Goal: Information Seeking & Learning: Compare options

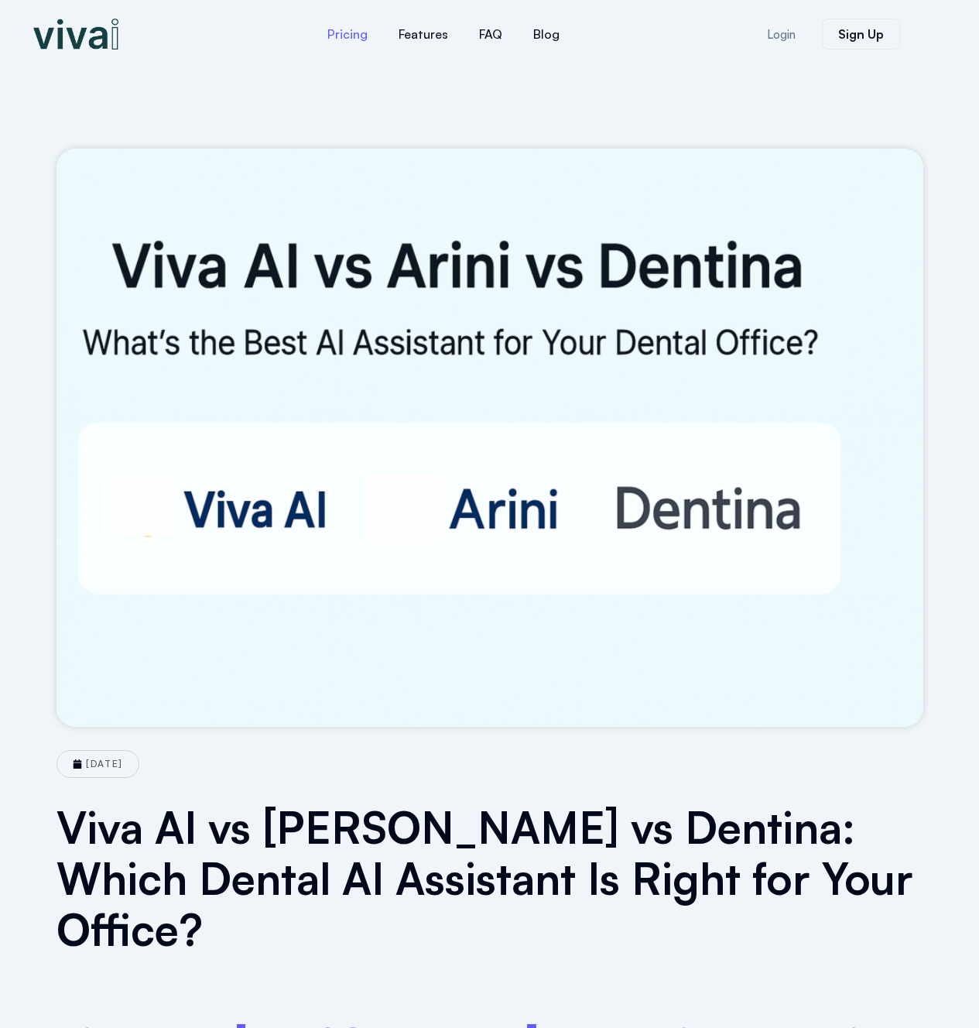
click at [340, 35] on link "Pricing" at bounding box center [347, 33] width 71 height 37
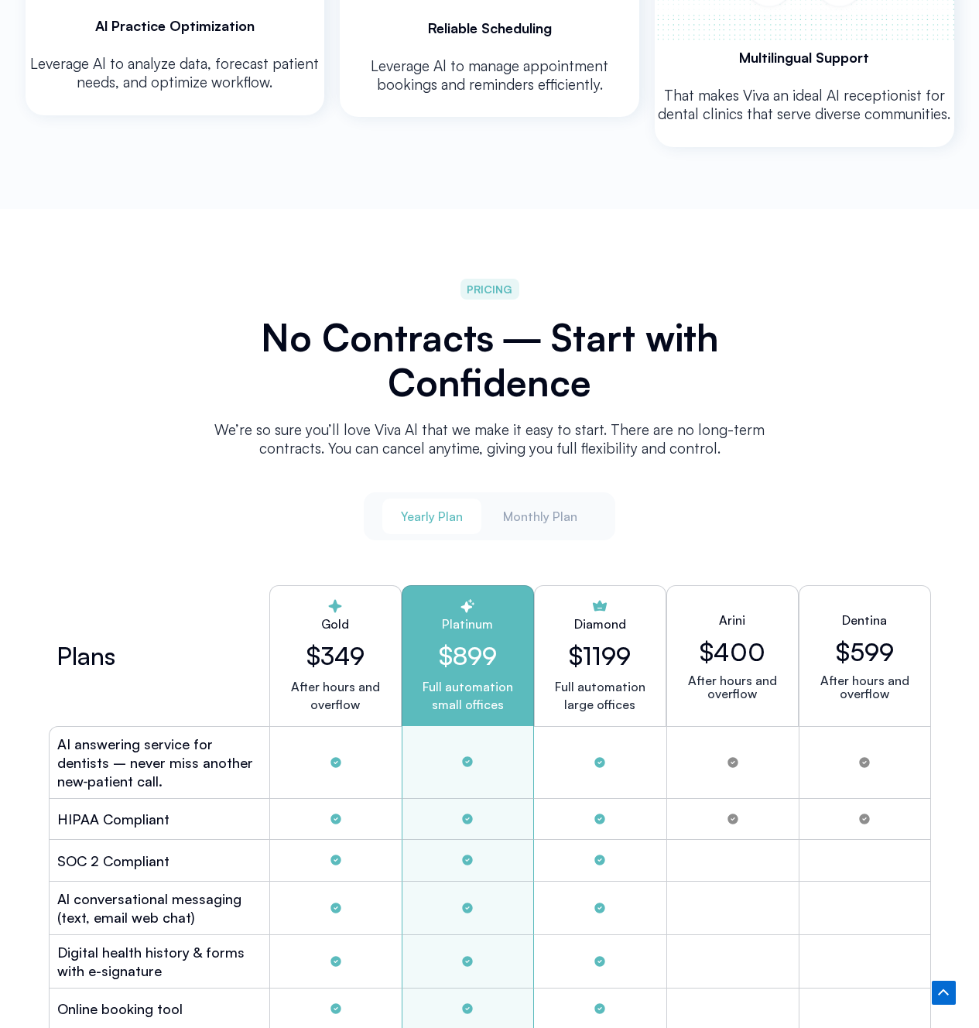
scroll to position [3677, 0]
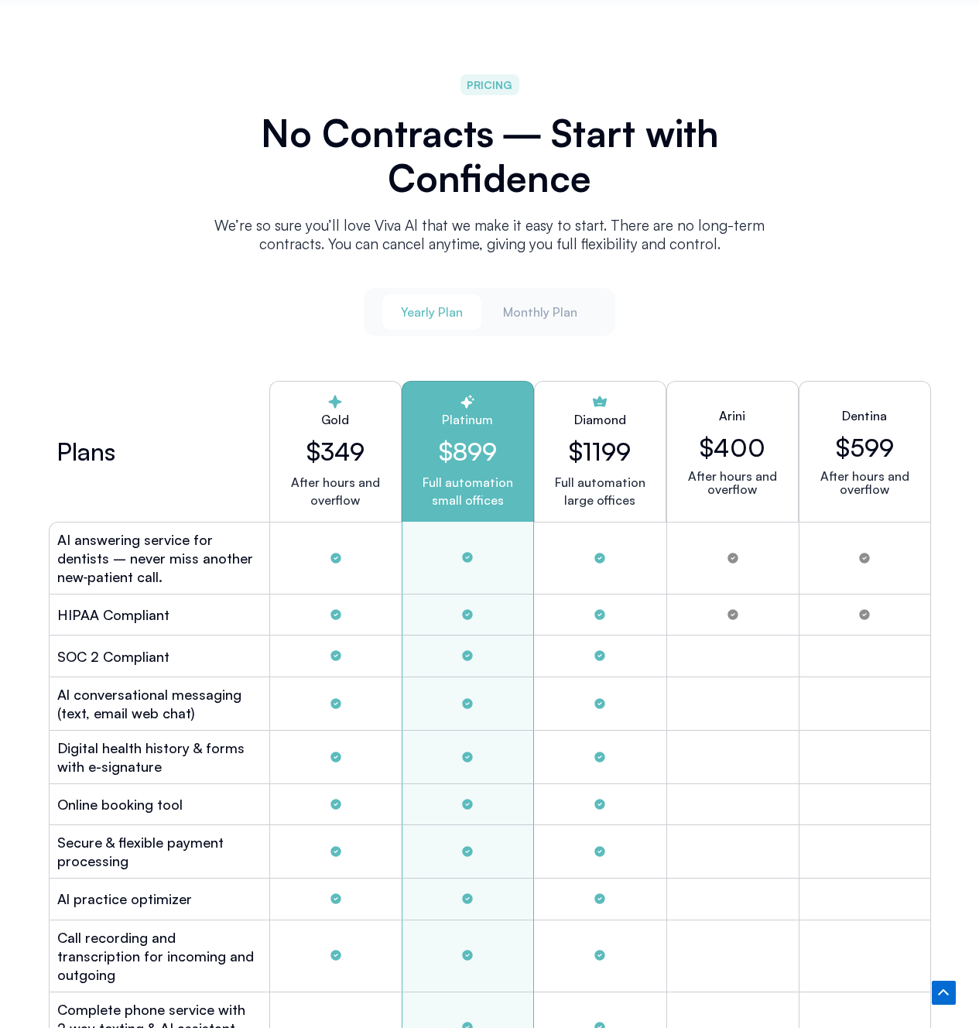
click at [870, 446] on h2 "$599" at bounding box center [865, 447] width 58 height 29
click at [748, 437] on h2 "$400" at bounding box center [733, 447] width 66 height 29
click at [739, 440] on h2 "$400" at bounding box center [733, 447] width 66 height 29
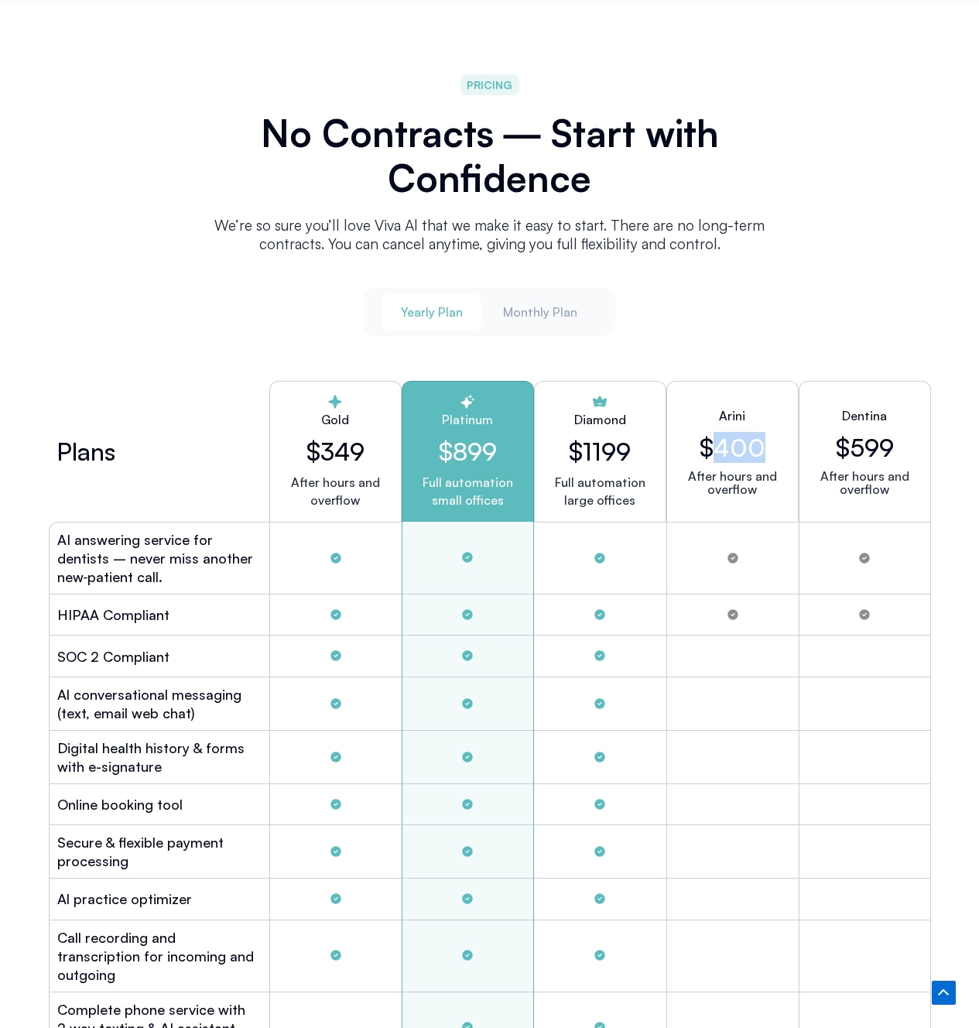
click at [739, 440] on h2 "$400" at bounding box center [733, 447] width 66 height 29
click at [673, 359] on div "Yearly Plan Monthly Plan Plans Gold $349 After hours and overflow Platinum $899…" at bounding box center [490, 868] width 898 height 1160
drag, startPoint x: 892, startPoint y: 483, endPoint x: 832, endPoint y: 460, distance: 64.7
click at [832, 460] on div "Dentina $599 After hours and overflow" at bounding box center [865, 451] width 132 height 141
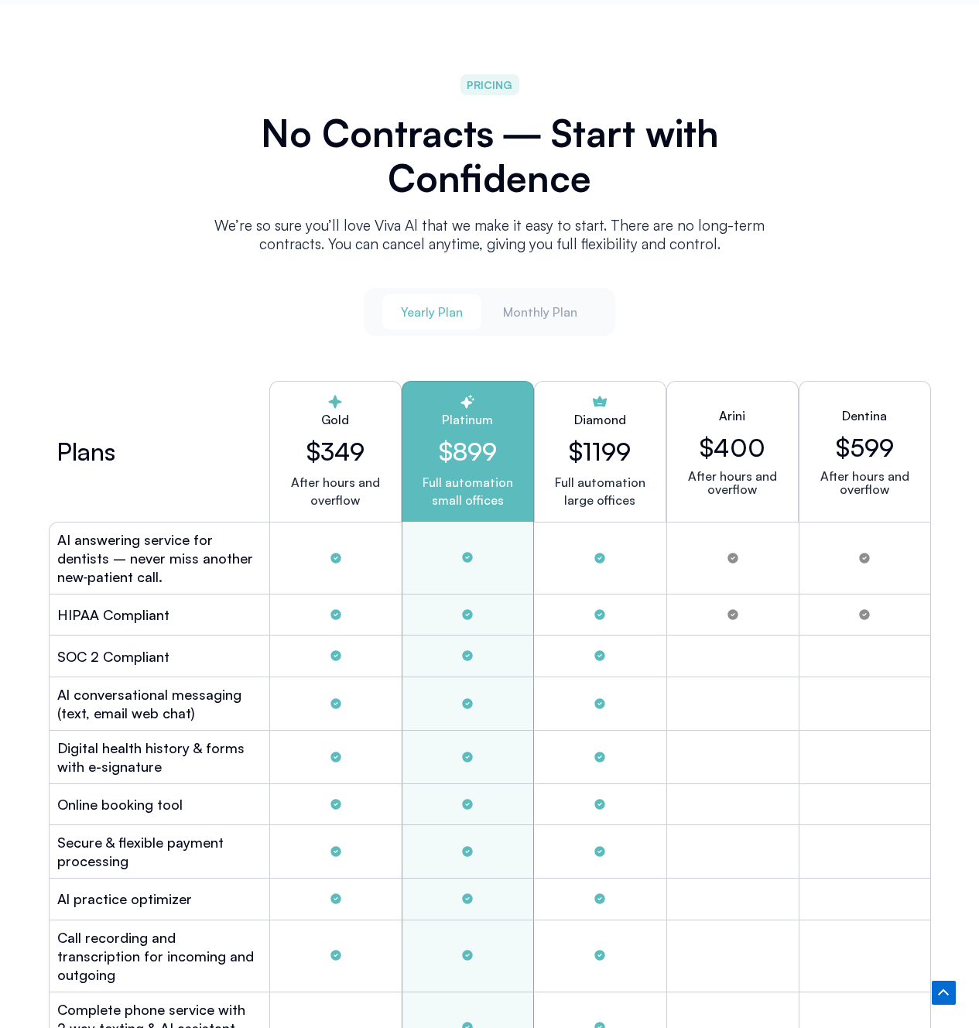
click at [853, 443] on h2 "$599" at bounding box center [865, 447] width 58 height 29
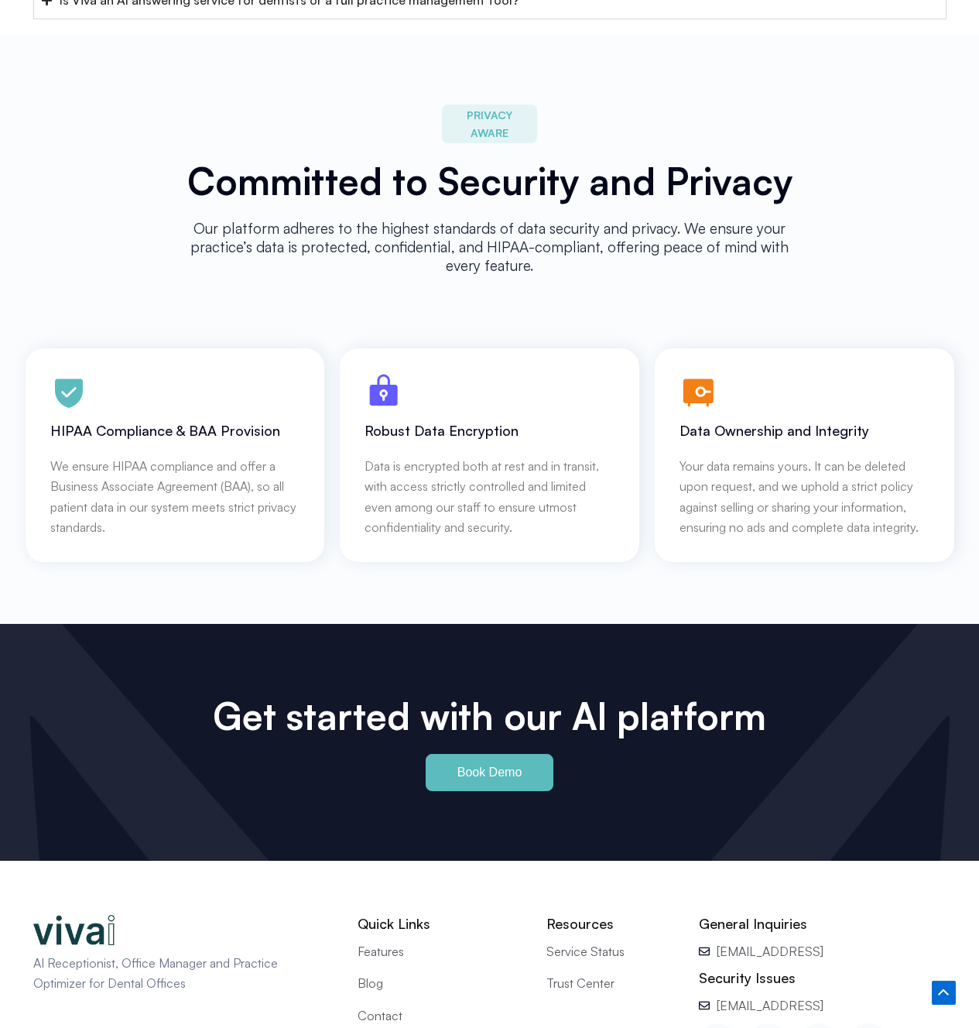
scroll to position [6473, 0]
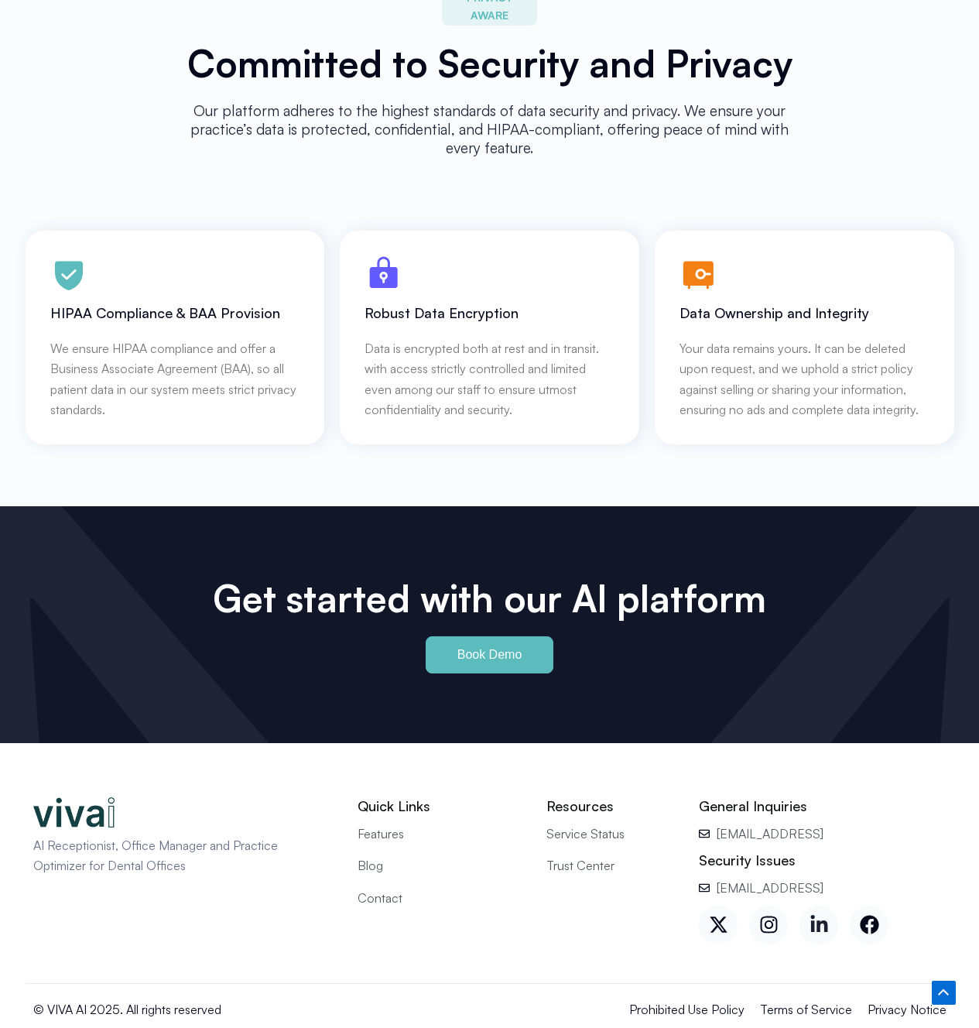
click at [827, 915] on icon at bounding box center [819, 924] width 19 height 19
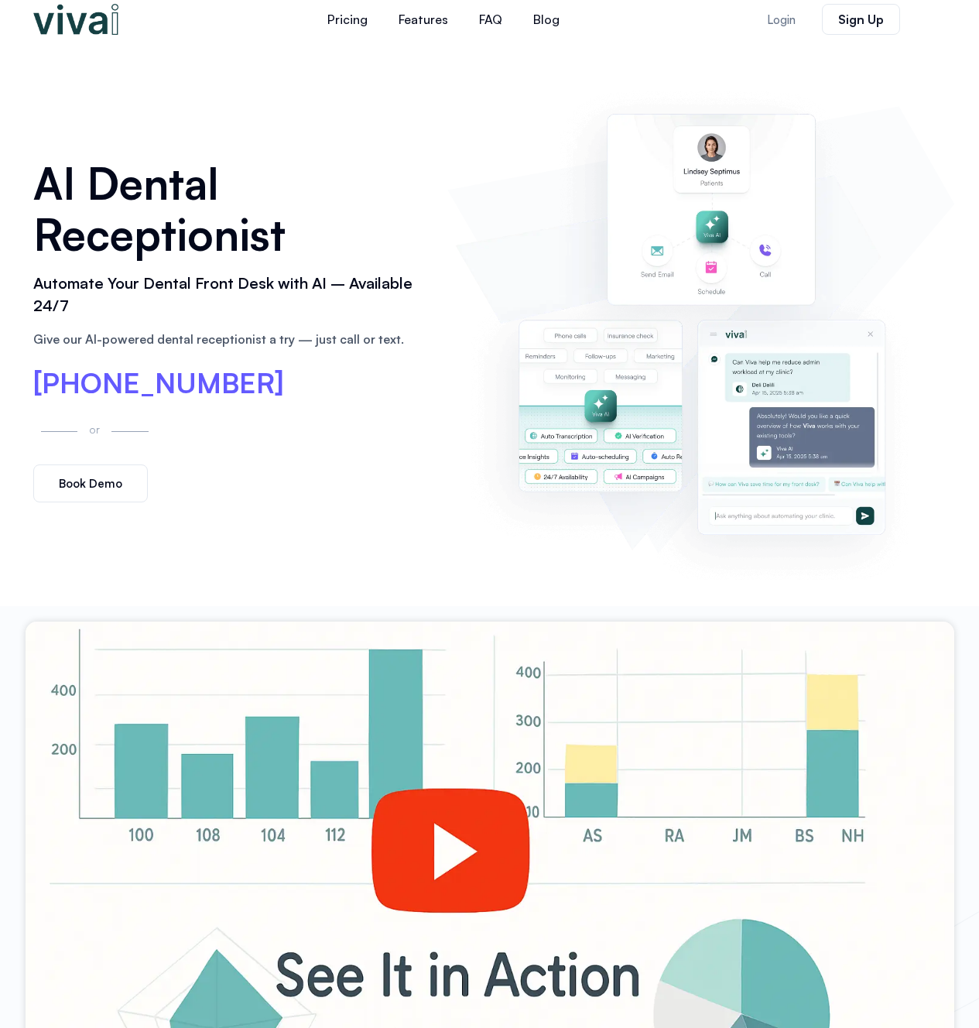
scroll to position [0, 0]
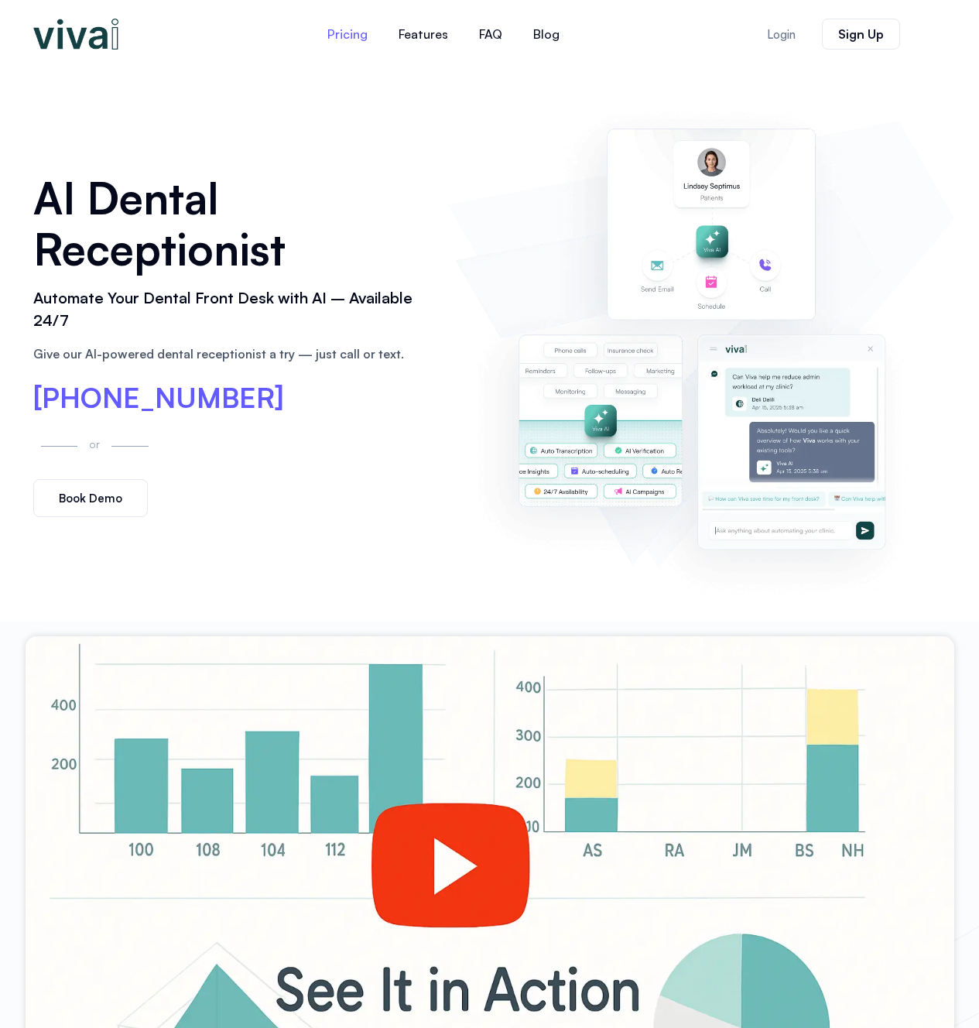
click at [357, 29] on link "Pricing" at bounding box center [347, 33] width 71 height 37
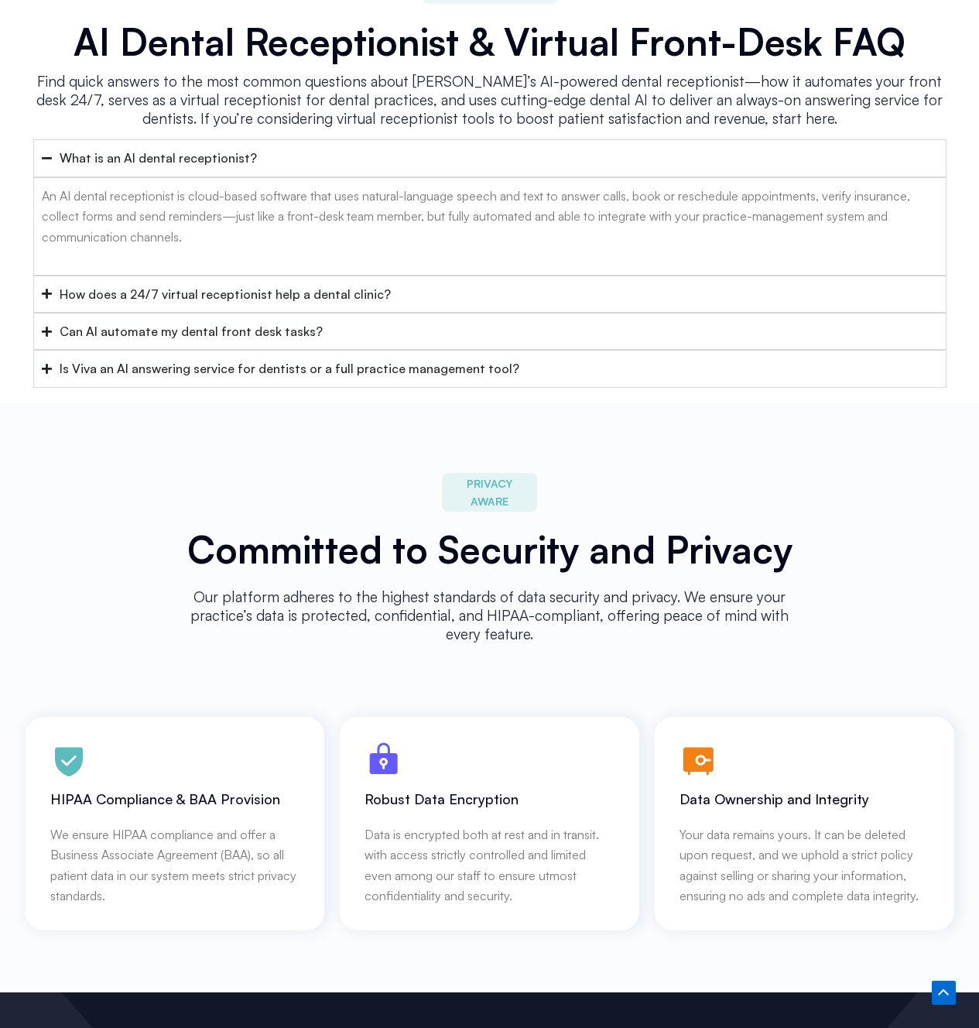
scroll to position [6473, 0]
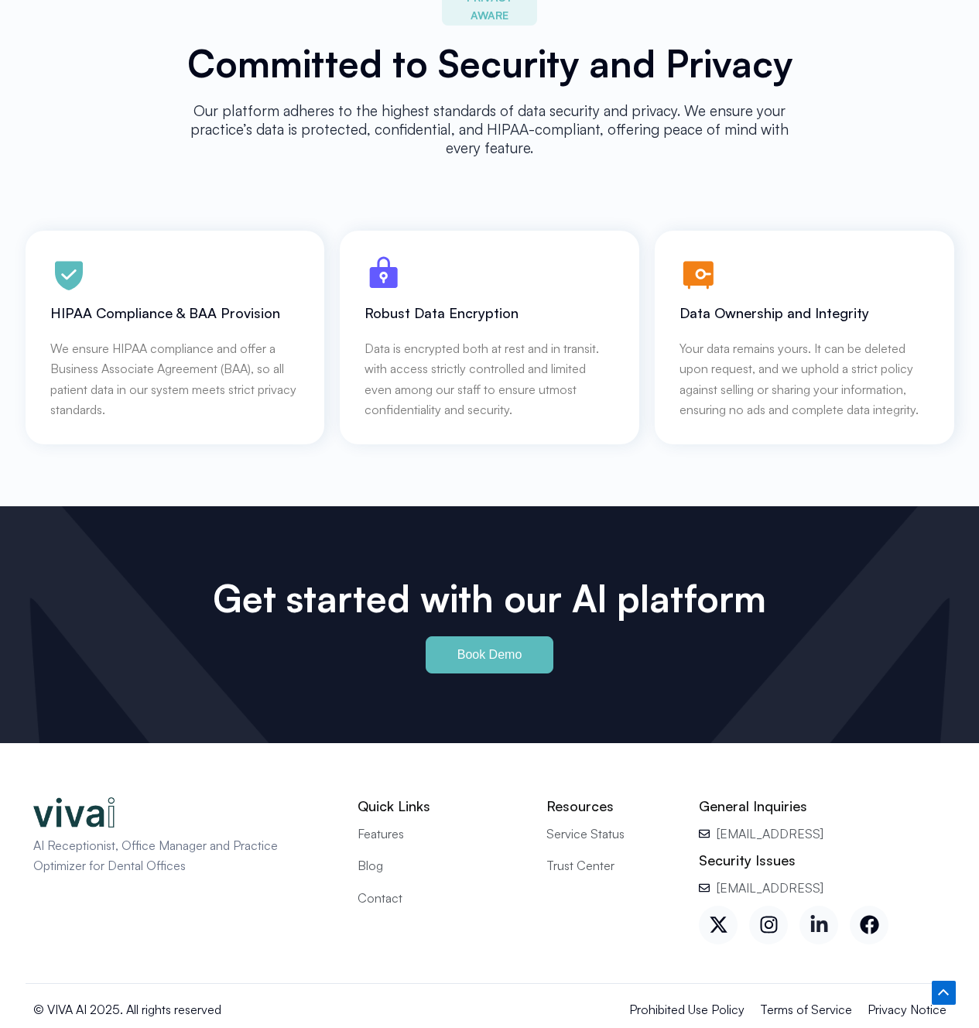
click at [832, 906] on link "Linkedin-in" at bounding box center [819, 925] width 39 height 39
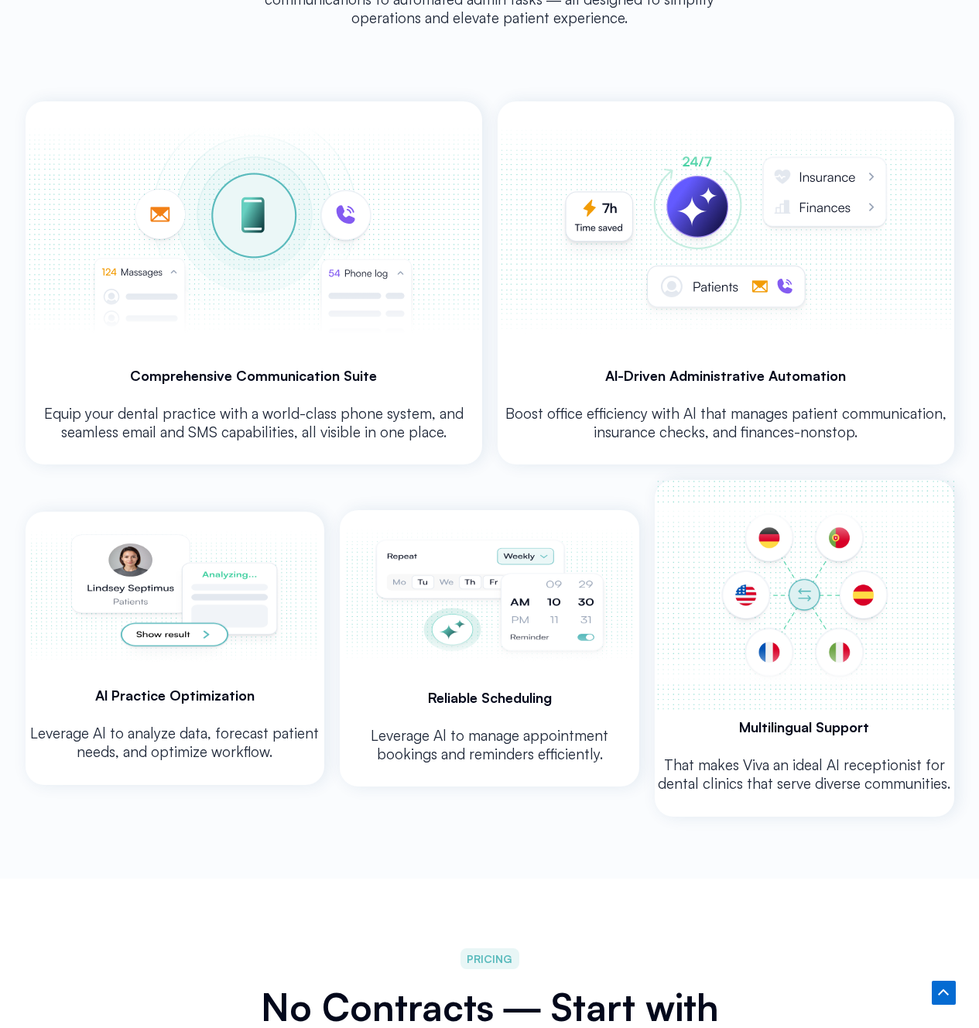
scroll to position [0, 0]
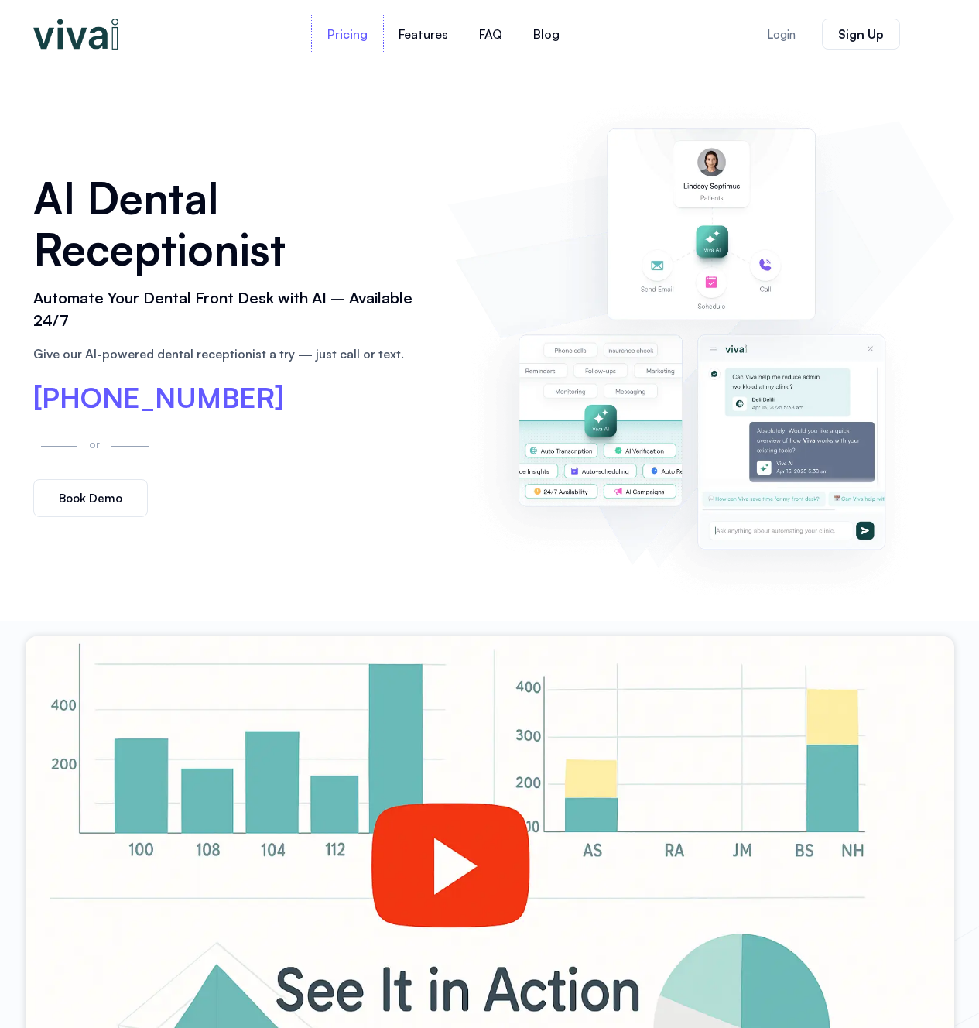
click at [354, 33] on link "Pricing" at bounding box center [347, 33] width 71 height 37
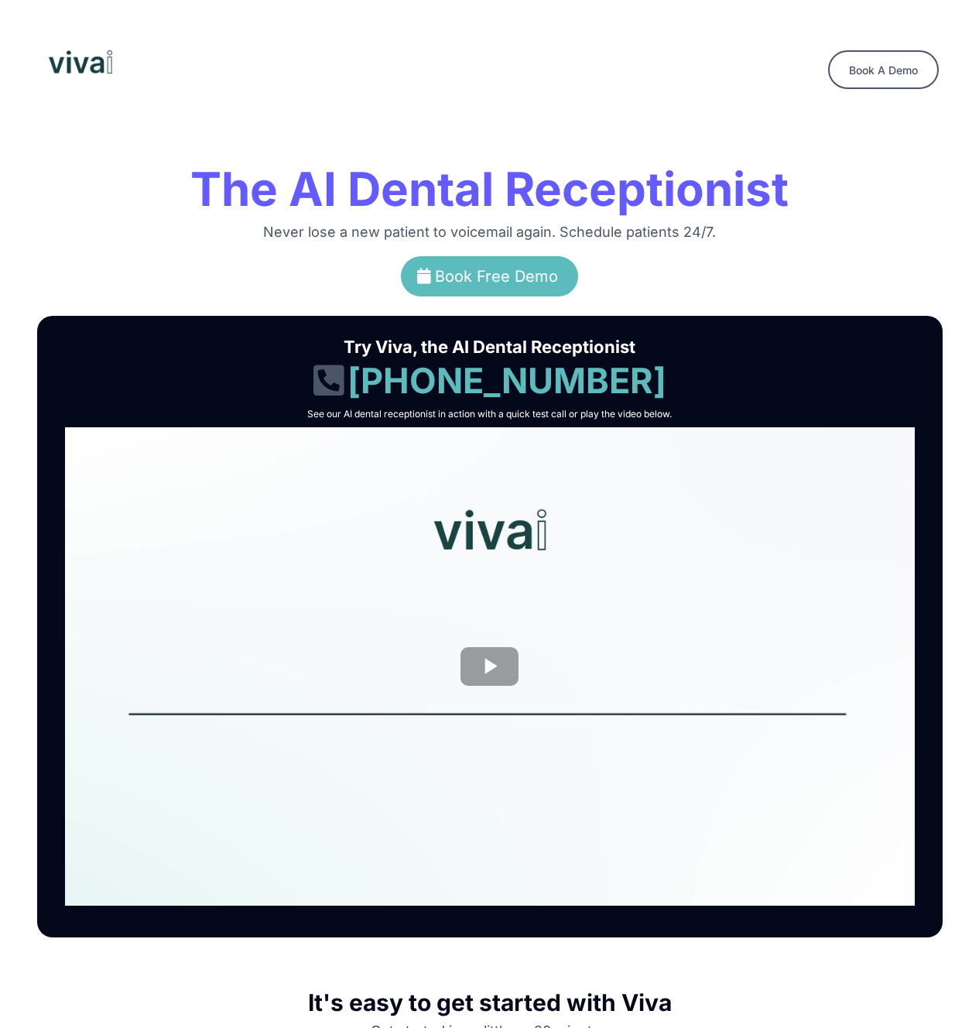
scroll to position [9, 0]
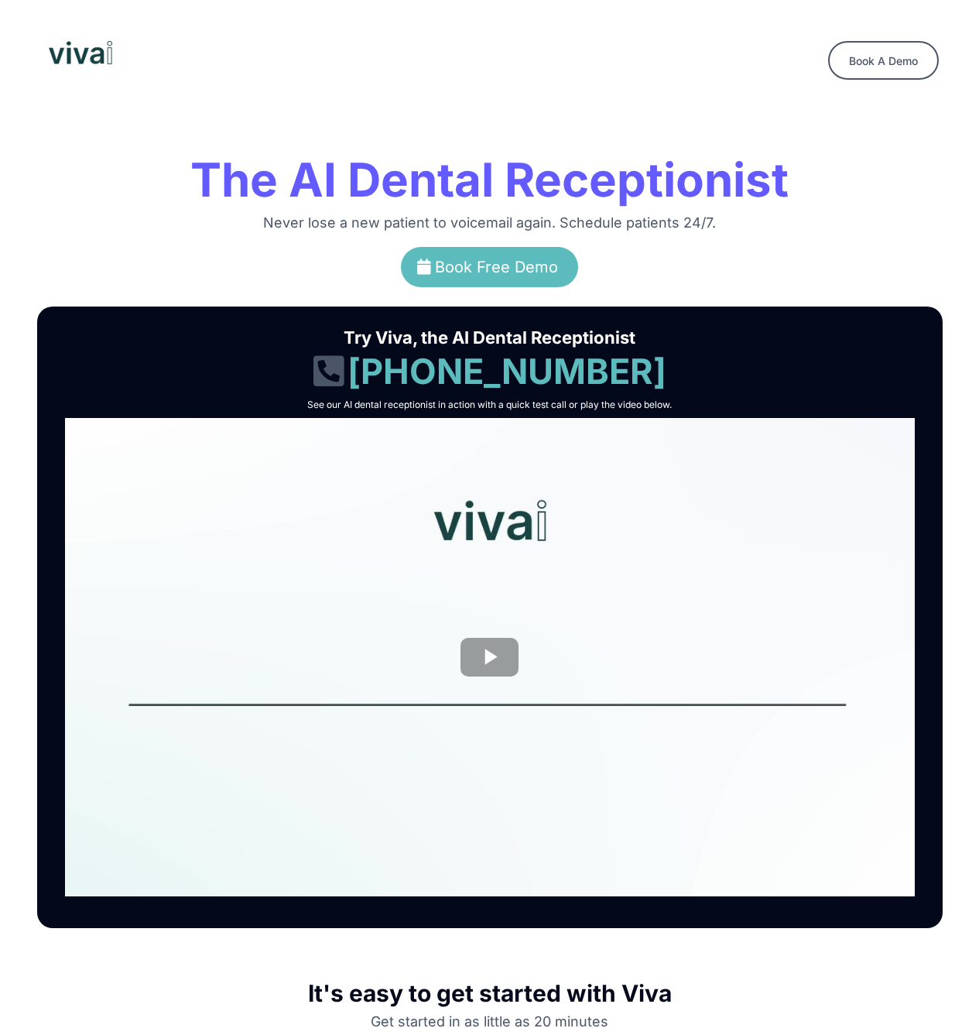
click at [103, 49] on img at bounding box center [80, 52] width 63 height 23
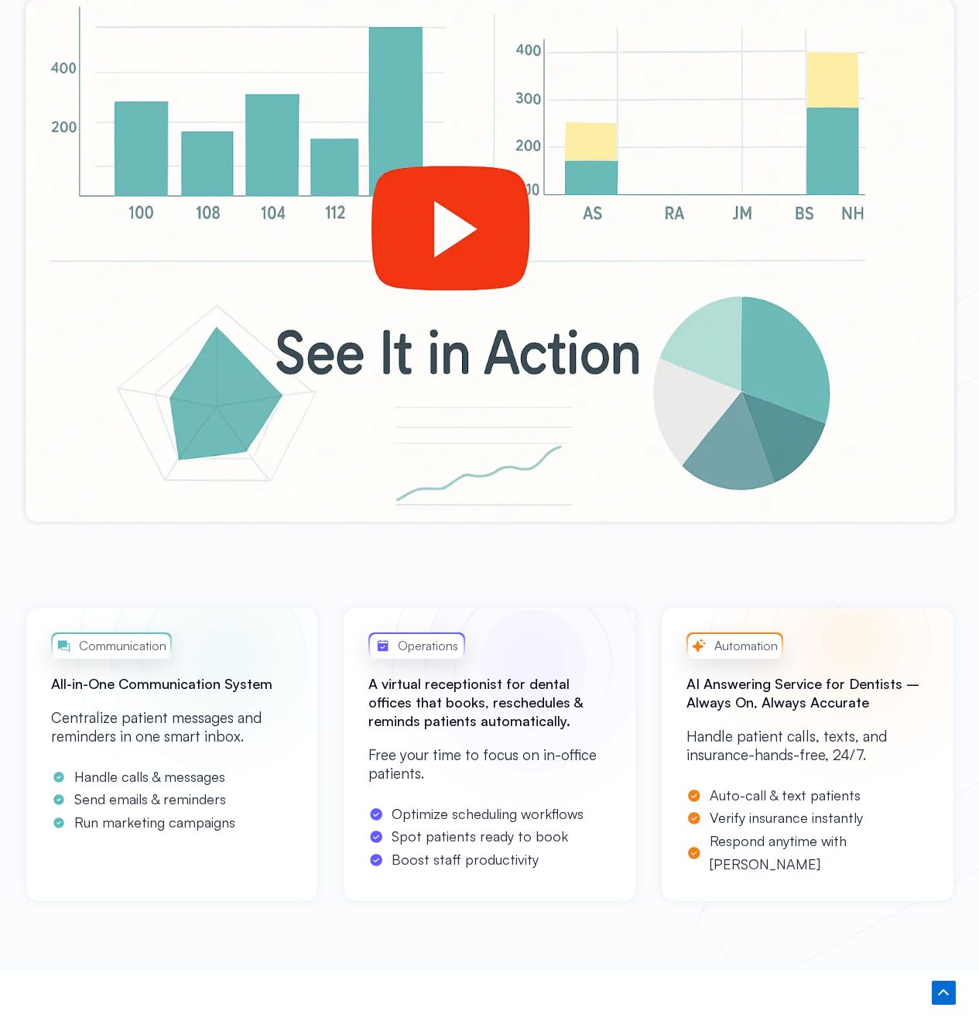
scroll to position [627, 0]
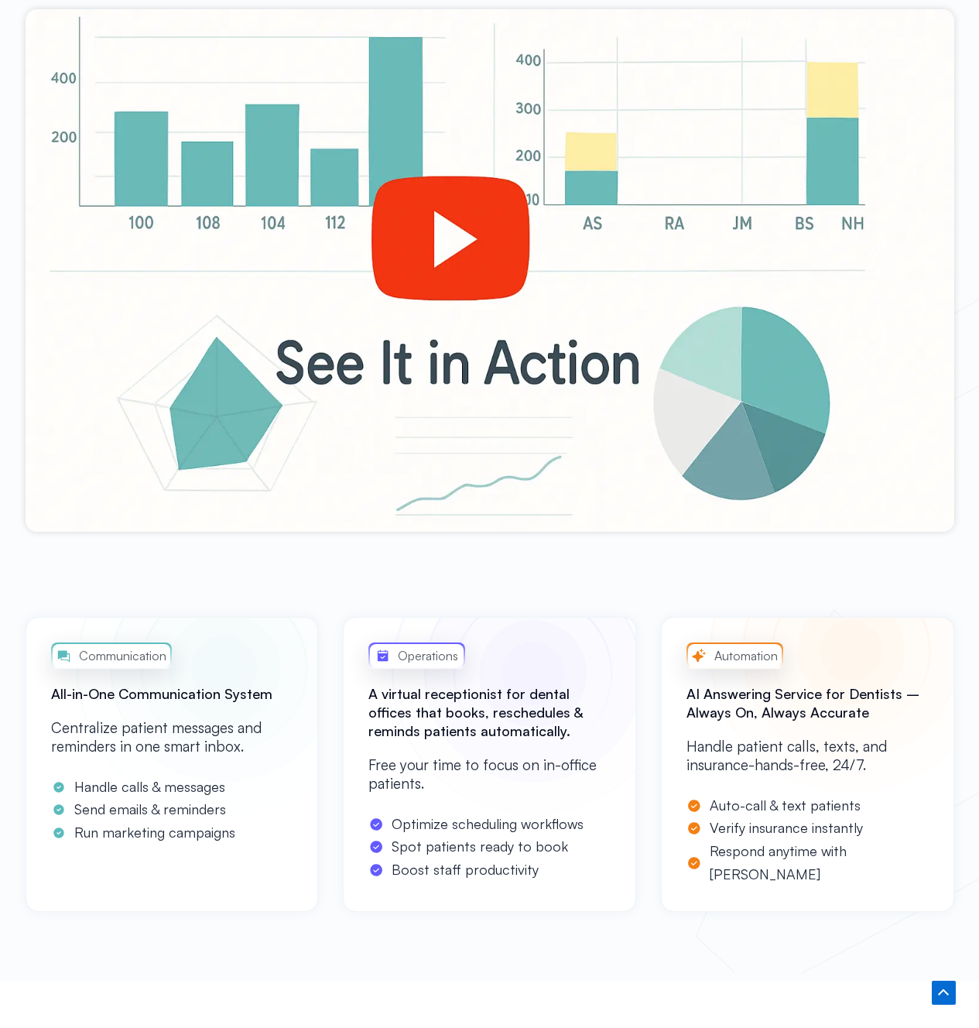
click at [488, 228] on div at bounding box center [490, 270] width 929 height 522
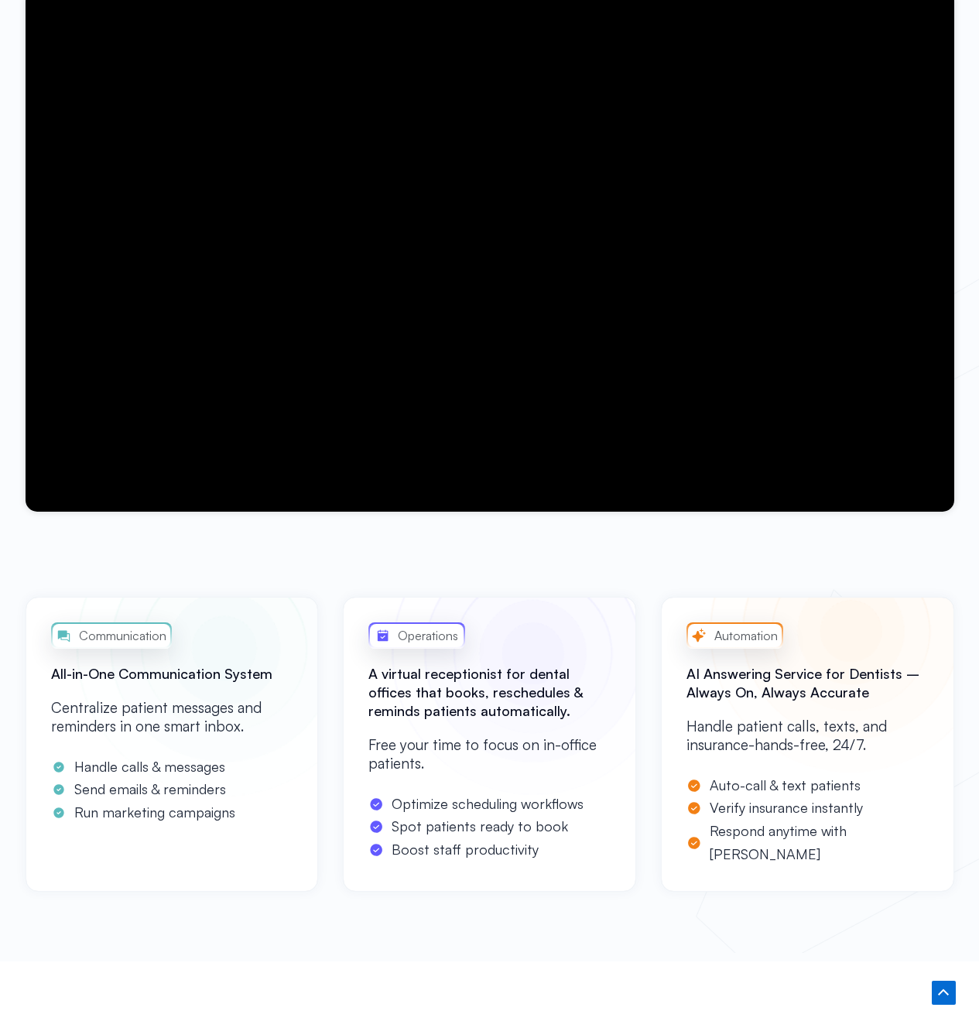
scroll to position [657, 0]
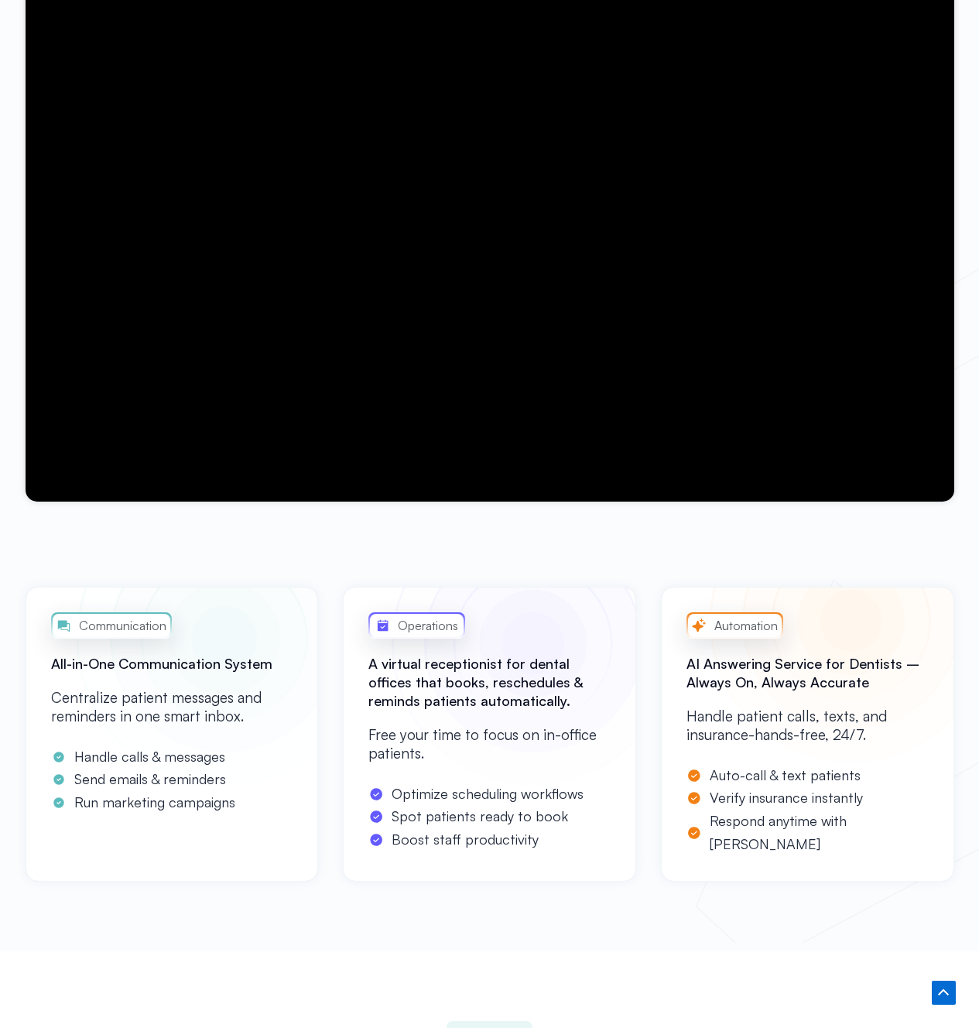
click at [767, 530] on div at bounding box center [489, 268] width 979 height 608
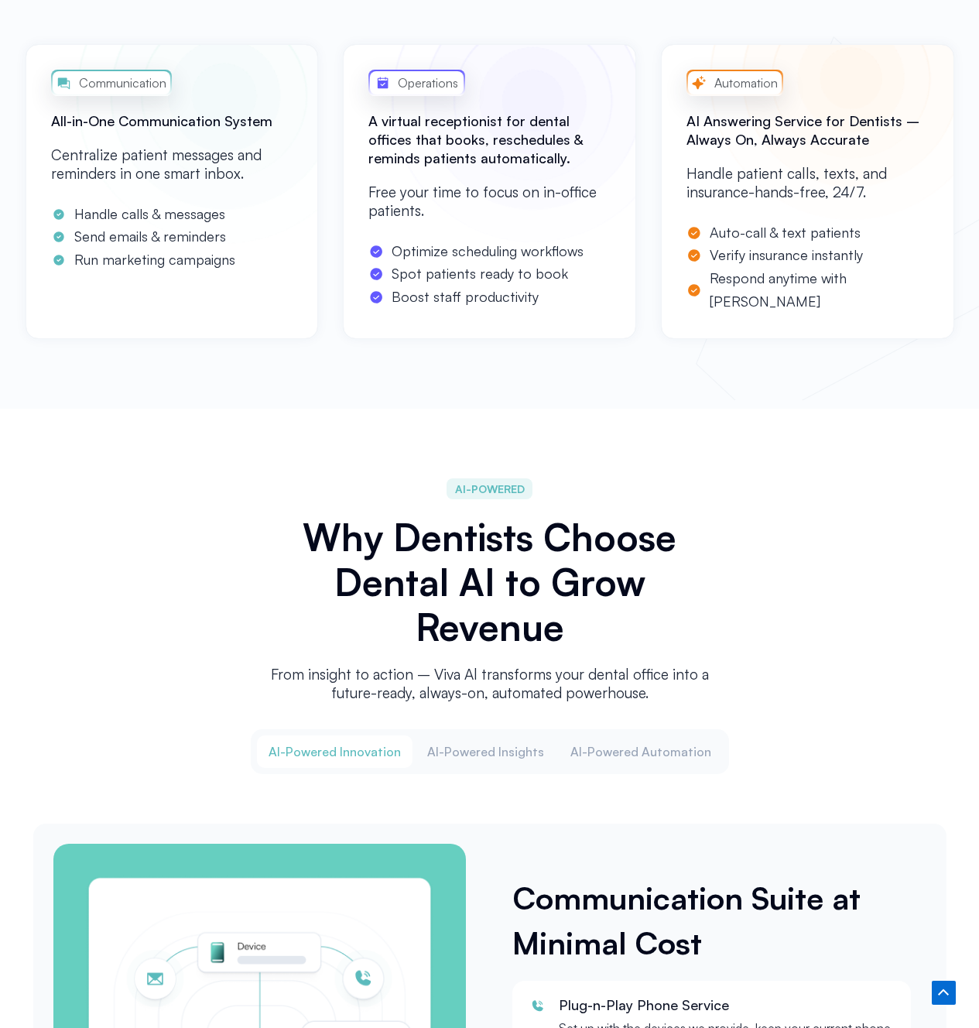
scroll to position [1262, 0]
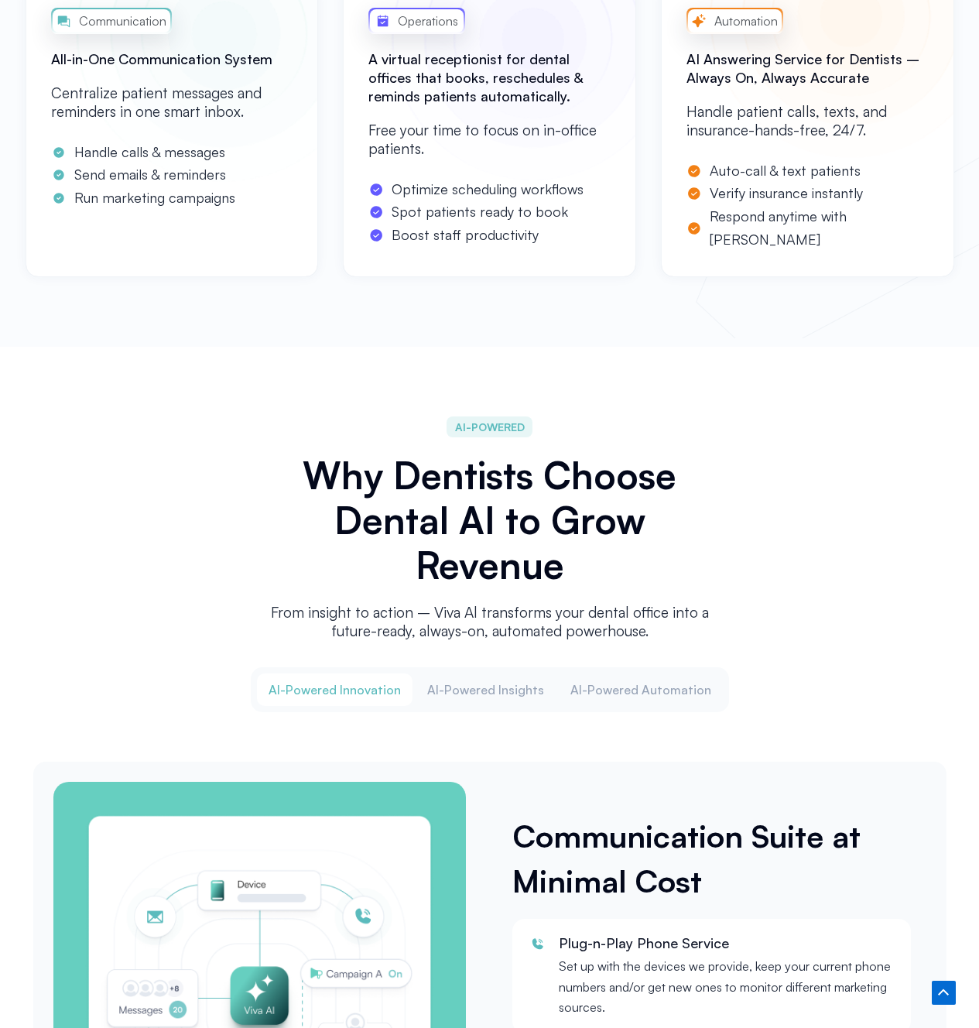
click at [541, 506] on h2 "Why Dentists Choose Dental AI to Grow Revenue" at bounding box center [489, 520] width 449 height 135
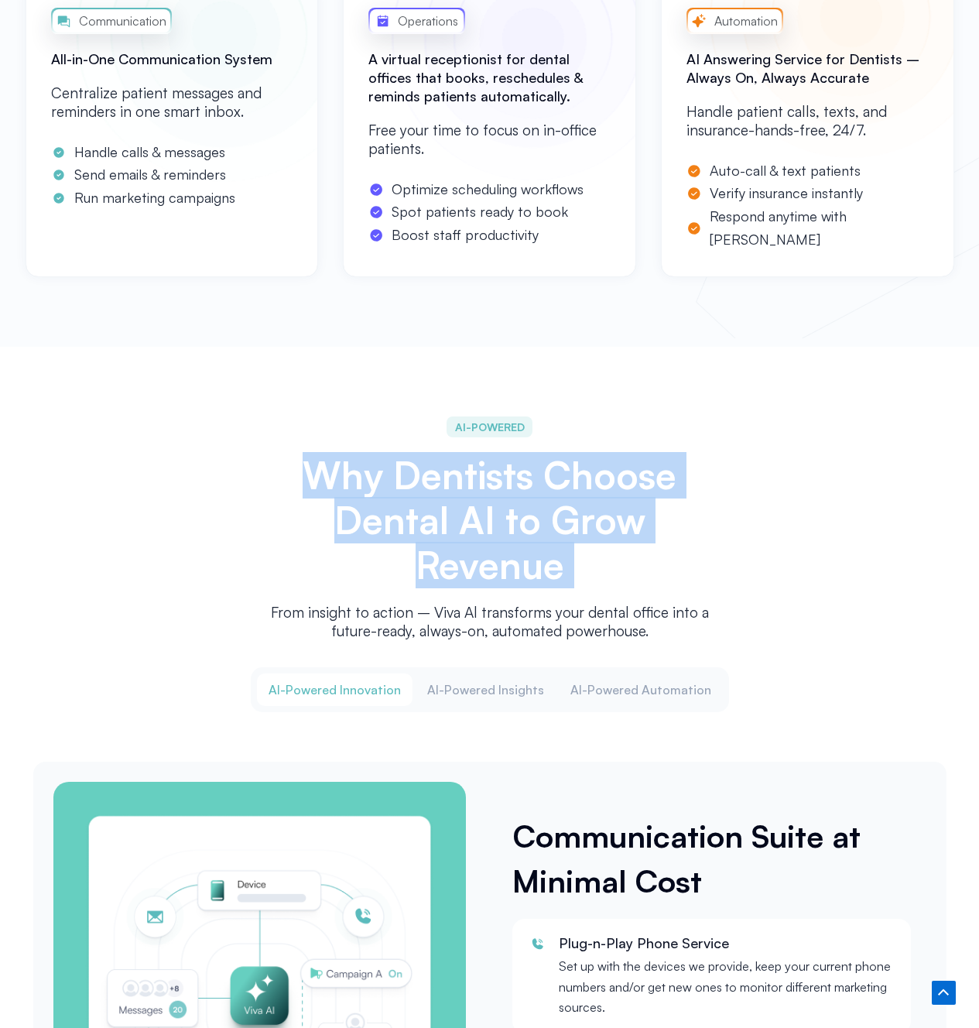
click at [541, 506] on h2 "Why Dentists Choose Dental AI to Grow Revenue" at bounding box center [489, 520] width 449 height 135
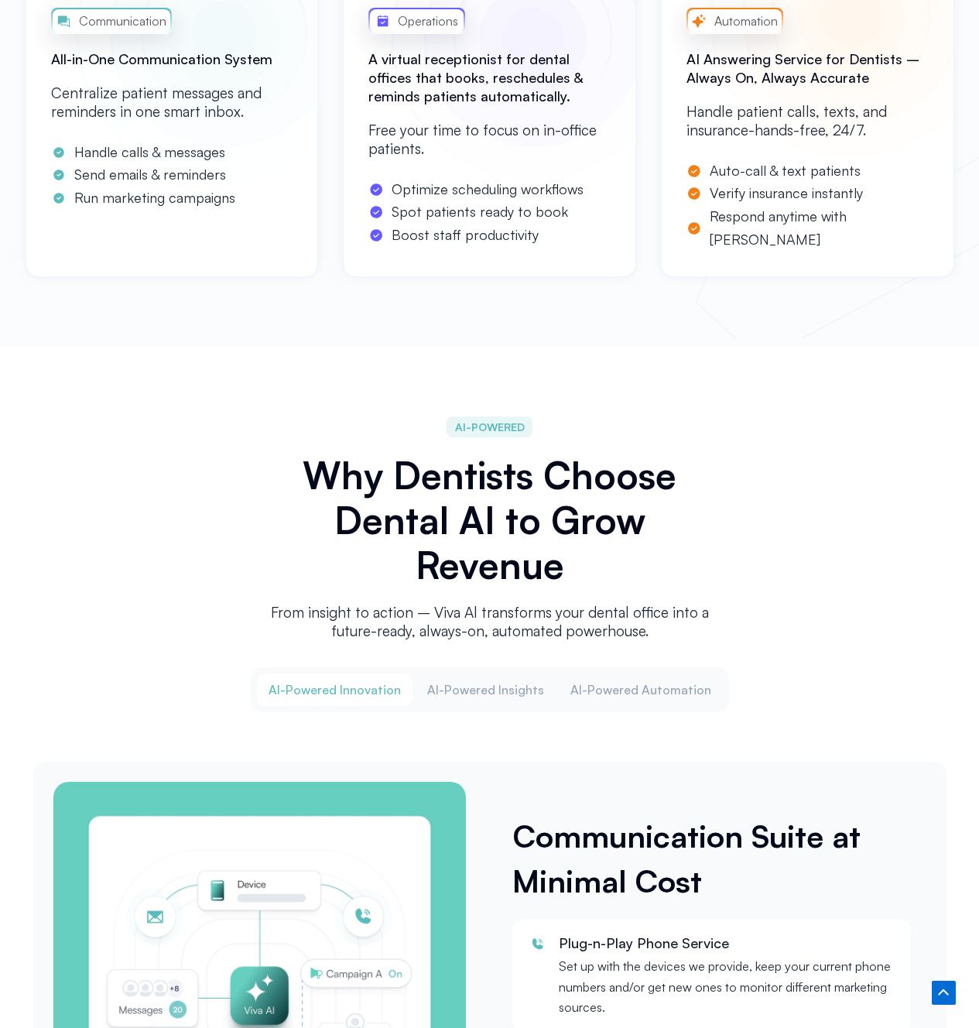
click at [526, 519] on h2 "Why Dentists Choose Dental AI to Grow Revenue" at bounding box center [489, 520] width 449 height 135
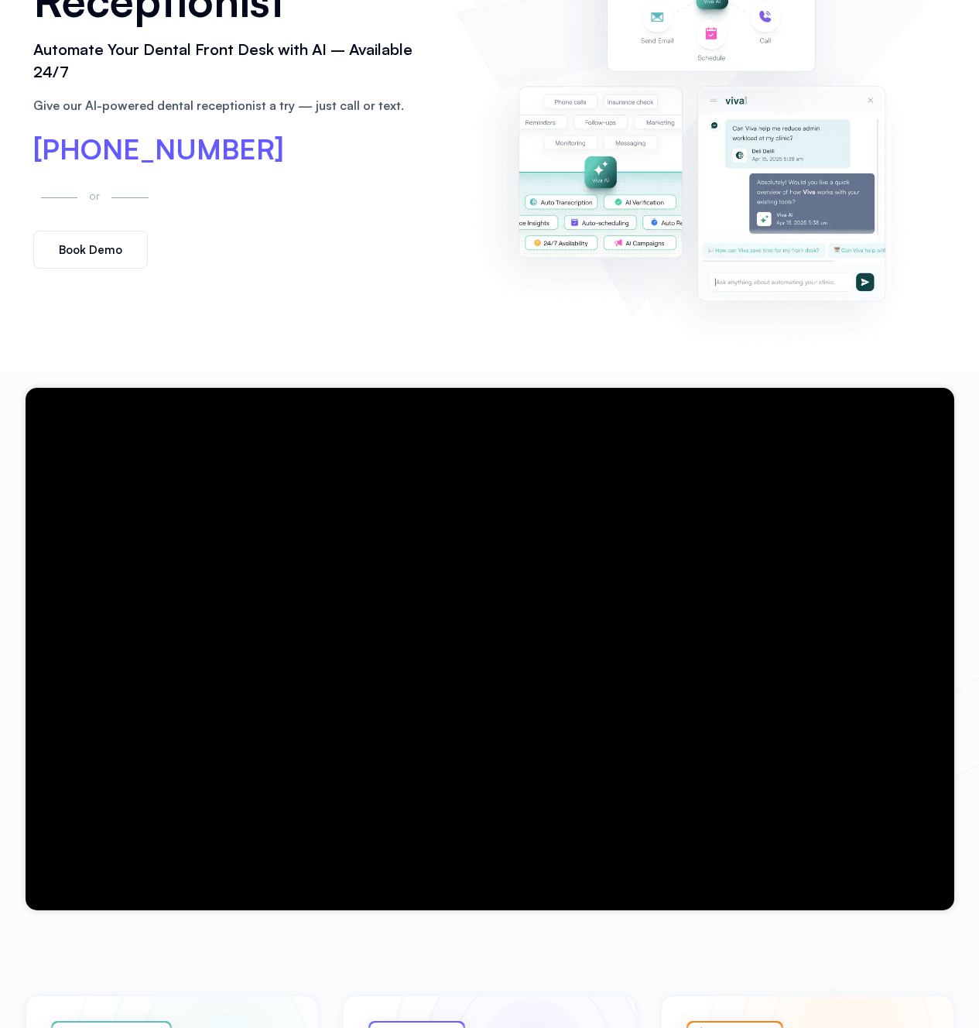
scroll to position [328, 0]
